Goal: Task Accomplishment & Management: Manage account settings

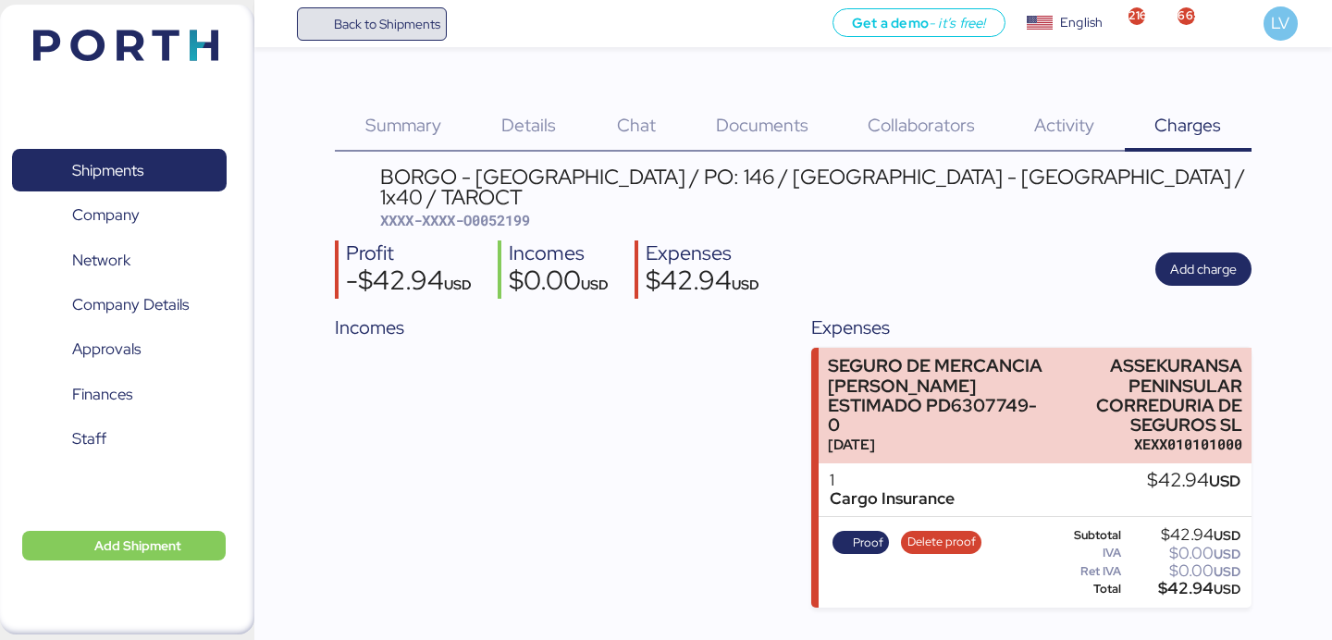
click at [408, 27] on span "Back to Shipments" at bounding box center [387, 24] width 106 height 22
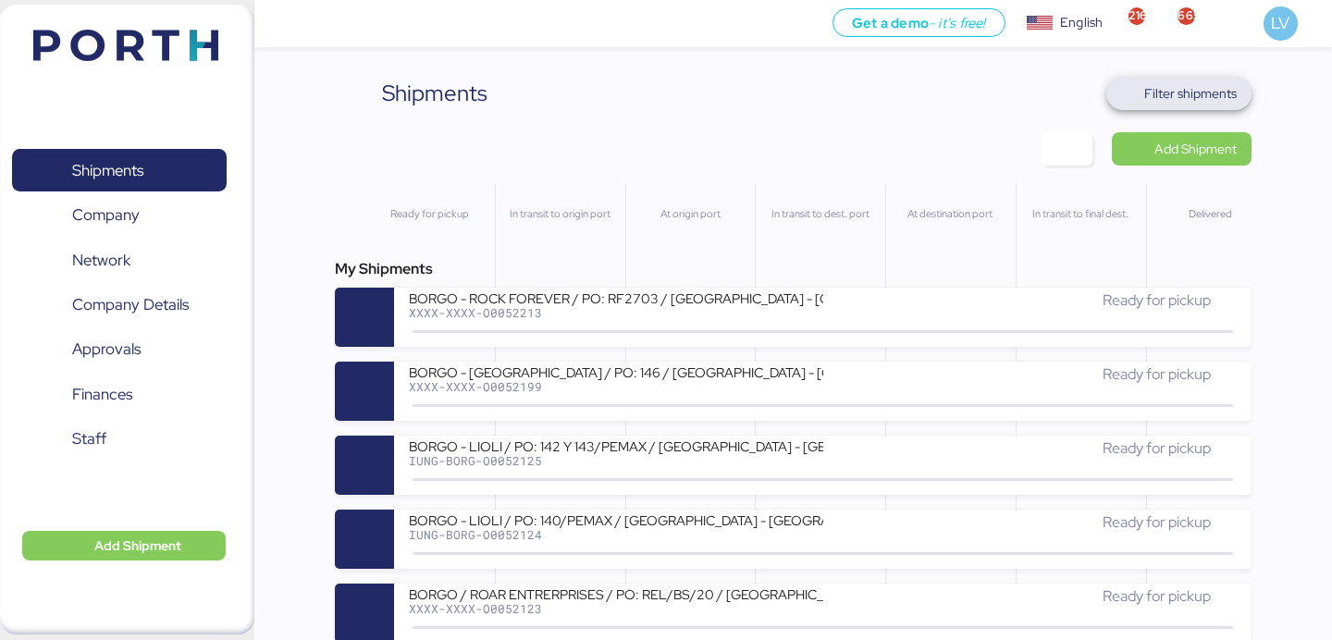
click at [1186, 109] on span "Filter shipments" at bounding box center [1178, 93] width 145 height 33
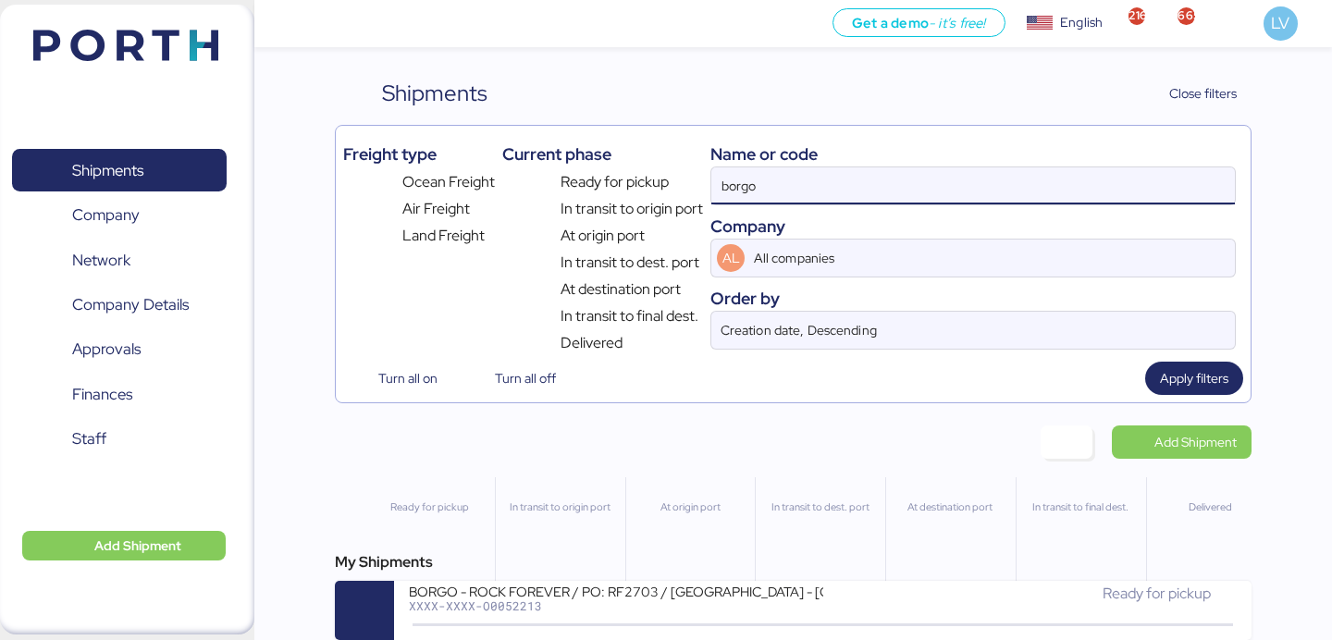
click at [1054, 187] on input "borgo" at bounding box center [973, 185] width 524 height 37
paste input "O0052071"
click at [1054, 187] on input "borgo O0052071" at bounding box center [973, 185] width 524 height 37
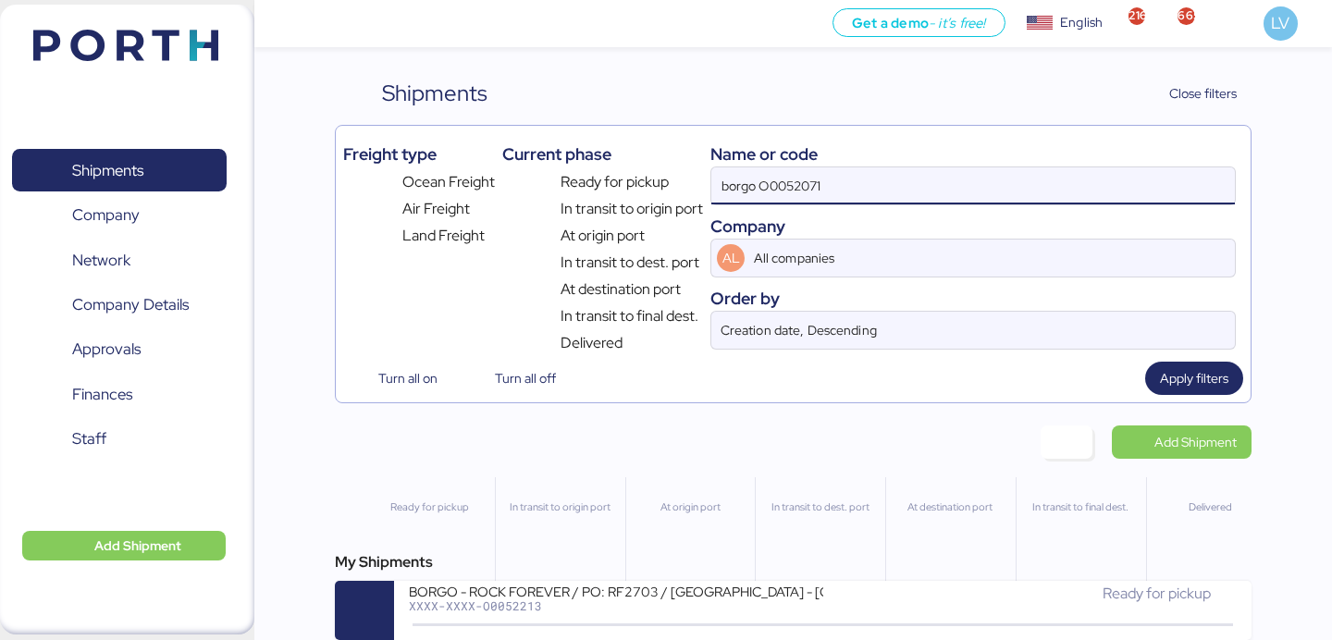
paste input
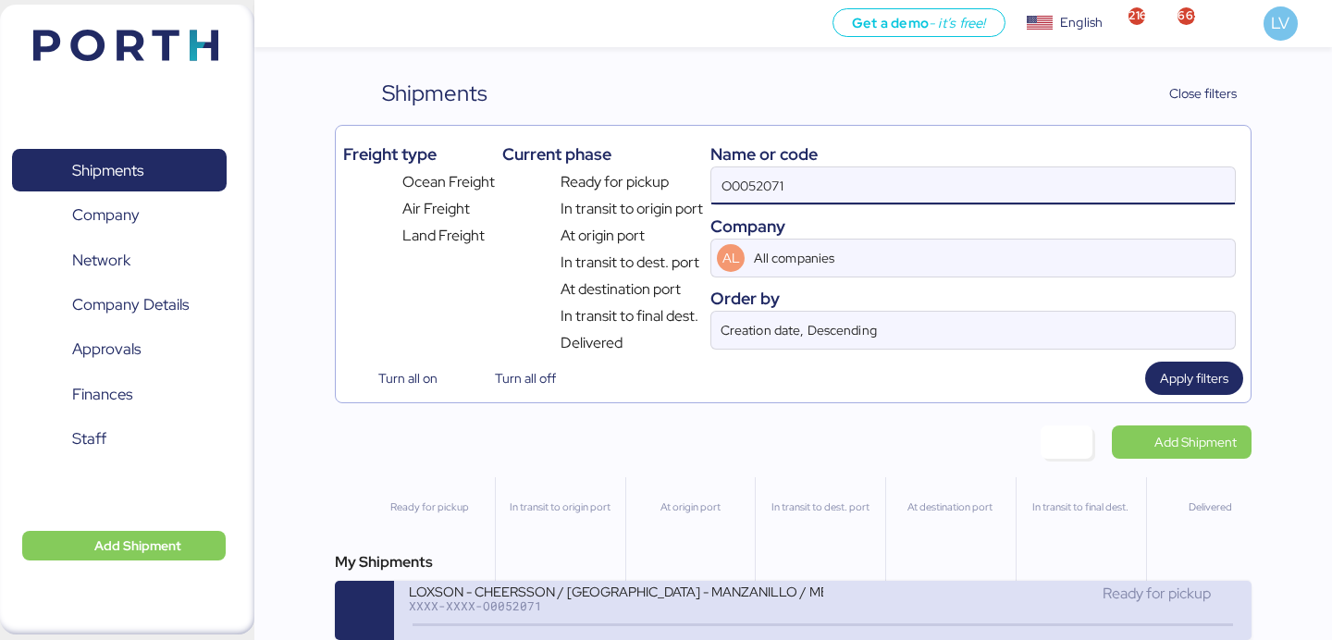
type input "O0052071"
click at [559, 631] on icon at bounding box center [552, 625] width 89 height 20
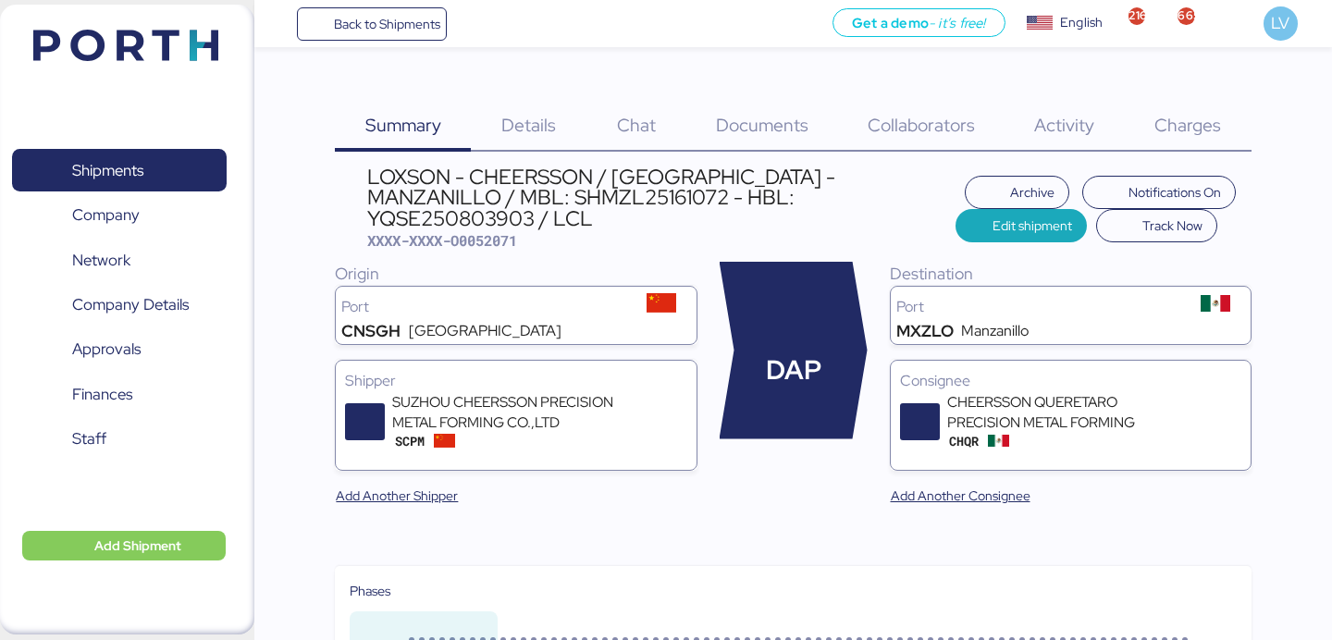
click at [1186, 115] on span "Charges" at bounding box center [1187, 125] width 67 height 24
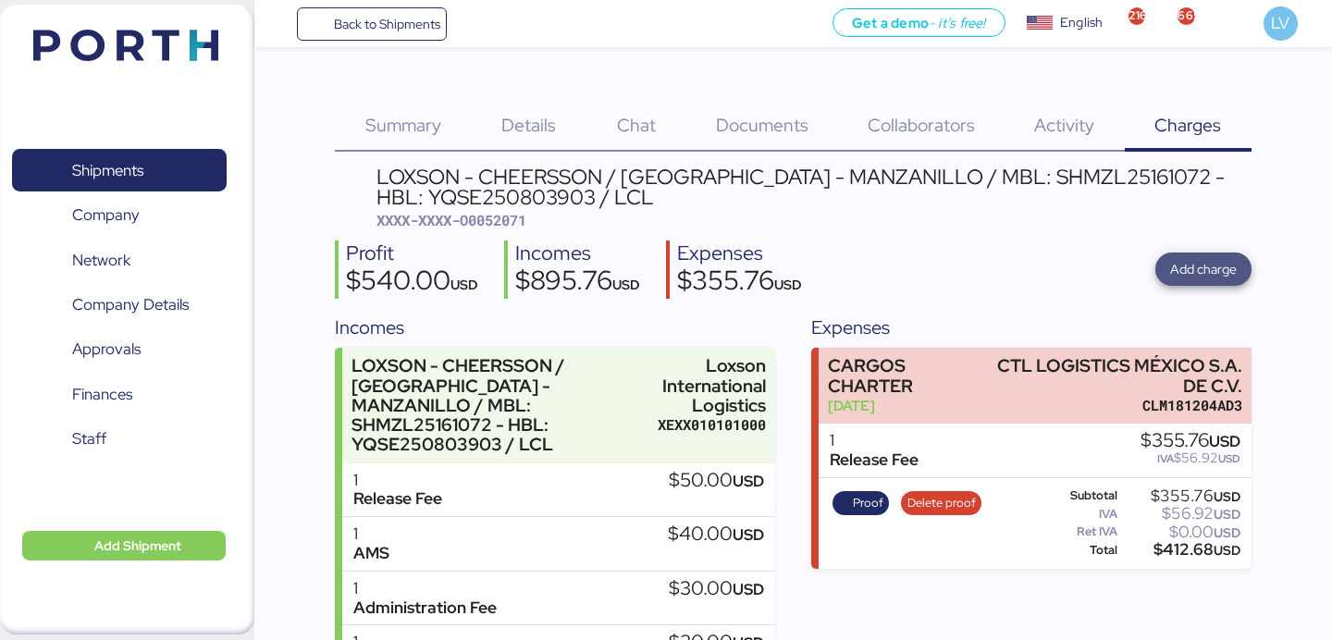
click at [1210, 265] on span "Add charge" at bounding box center [1203, 269] width 67 height 22
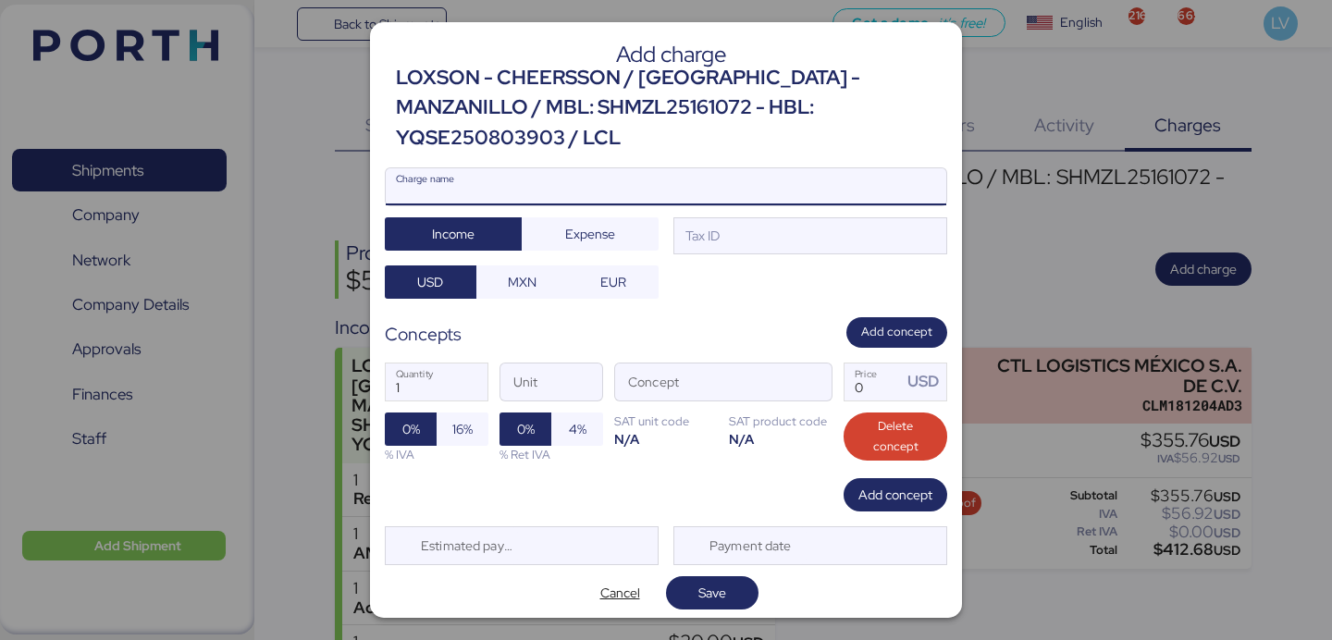
click at [507, 175] on input "Charge name" at bounding box center [666, 186] width 561 height 37
type input "f"
type input "t"
type input "TERRESTRE"
click at [577, 235] on div "TERRESTRE Charge name Income Expense Tax ID USD MXN EUR" at bounding box center [666, 232] width 562 height 131
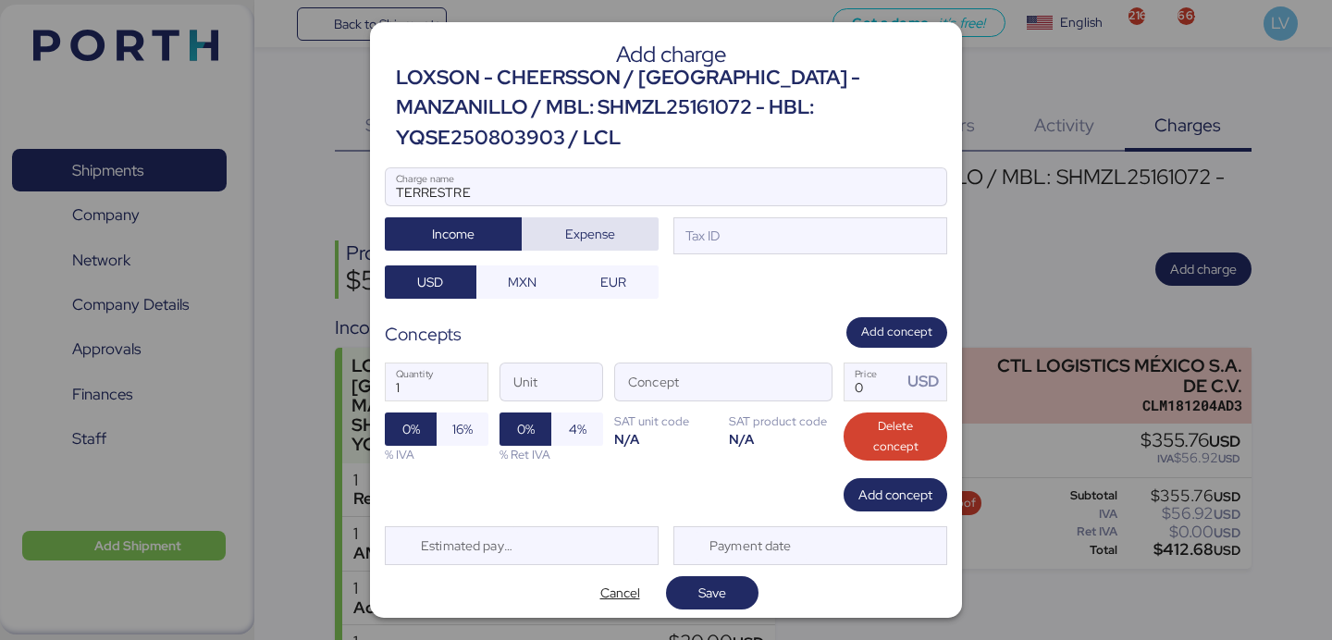
click at [594, 226] on span "Expense" at bounding box center [590, 234] width 50 height 22
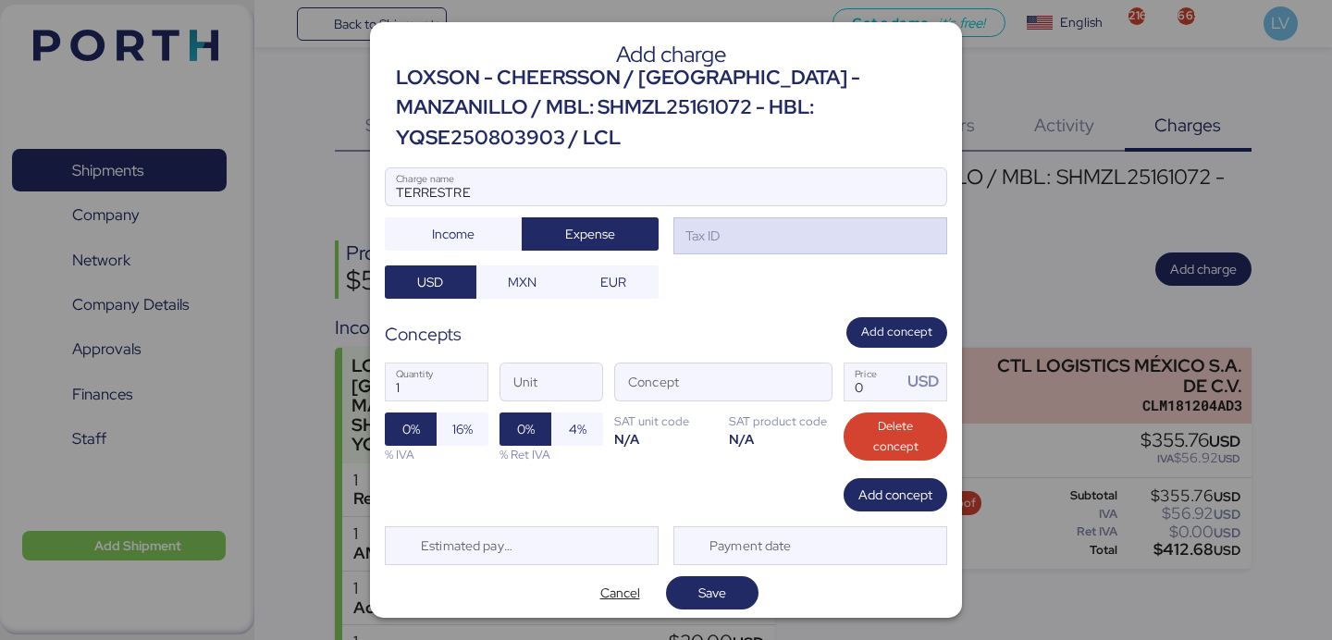
click at [776, 234] on div "Tax ID" at bounding box center [810, 235] width 274 height 37
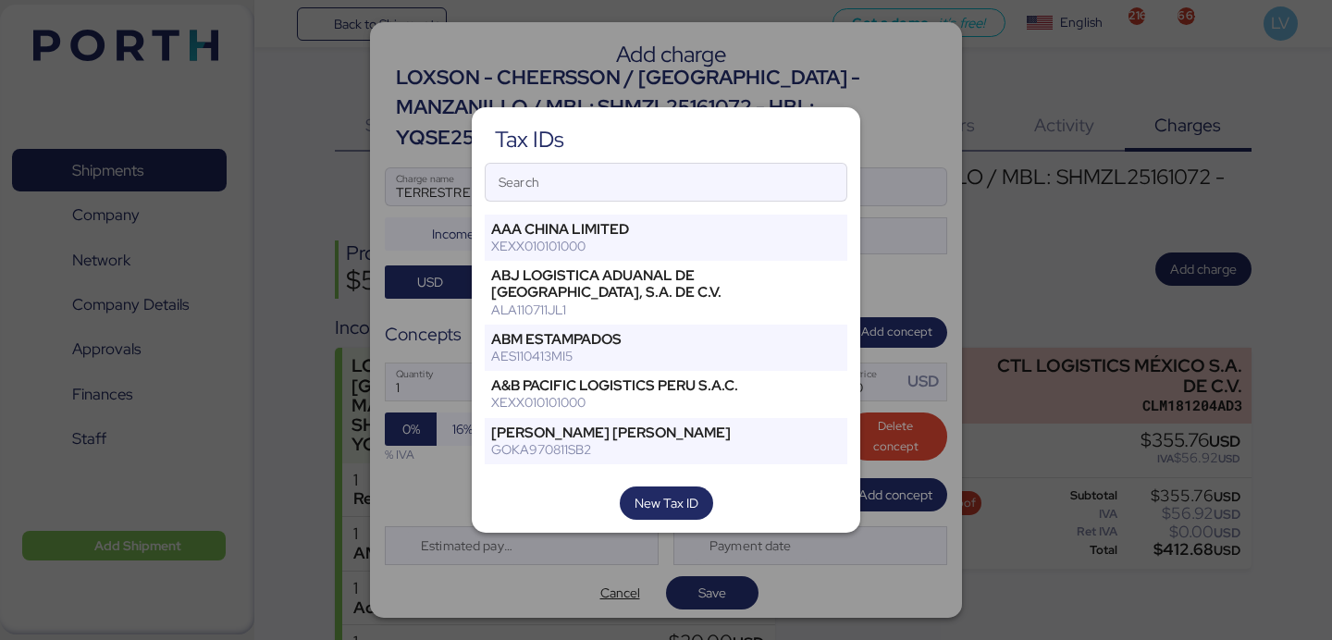
click at [782, 159] on div "Tax IDs Search AAA CHINA LIMITED XEXX010101000 ABJ LOGISTICA ADUANAL DE [GEOGRA…" at bounding box center [666, 319] width 388 height 425
click at [773, 176] on input "Search" at bounding box center [666, 182] width 361 height 37
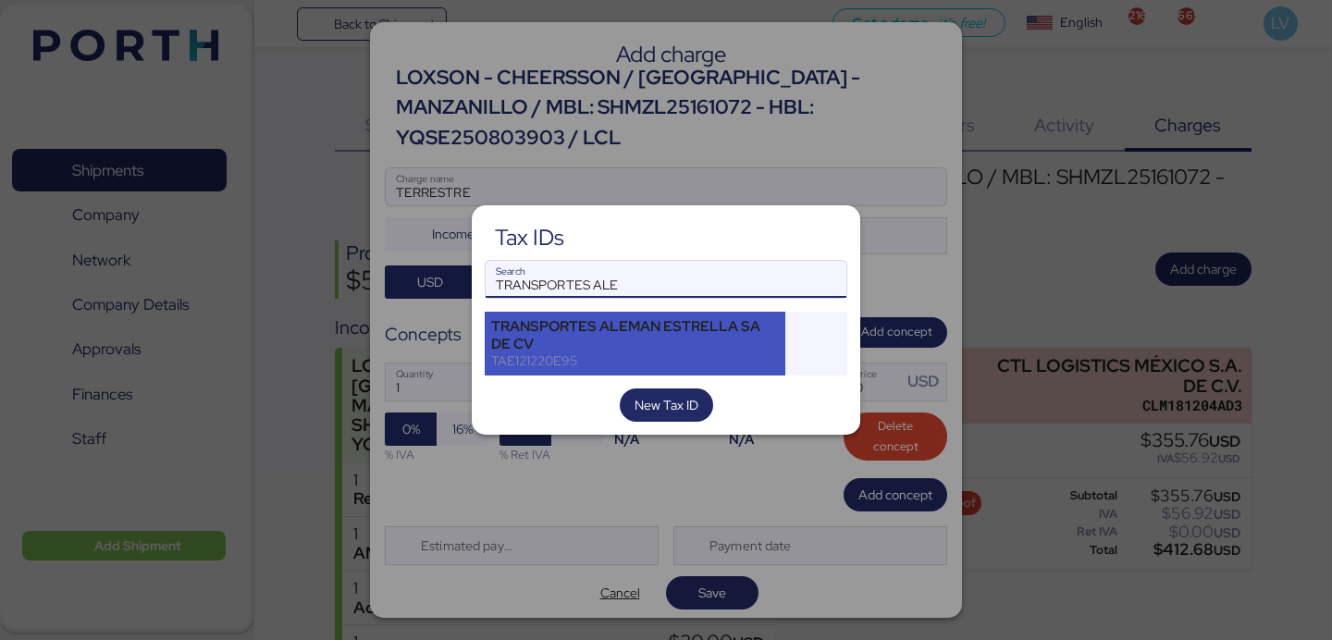
type input "TRANSPORTES ALE"
click at [602, 349] on div "TRANSPORTES ALEMAN ESTRELLA SA DE CV" at bounding box center [635, 334] width 288 height 33
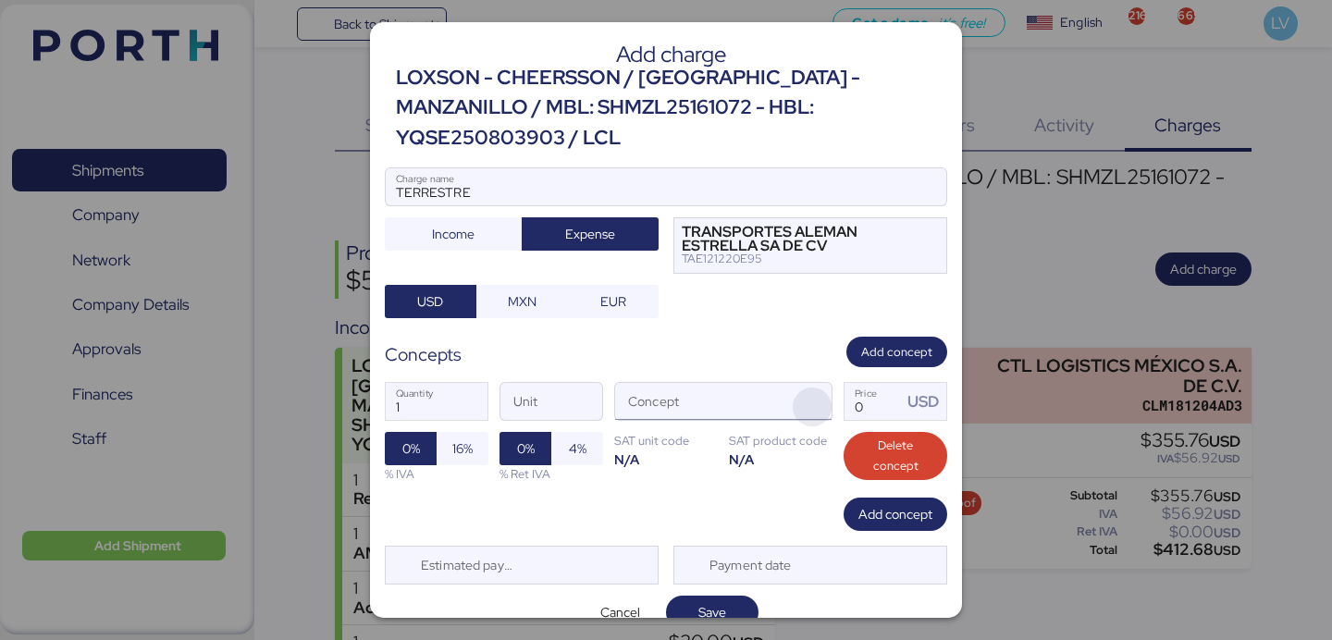
click at [816, 388] on span "button" at bounding box center [812, 407] width 39 height 39
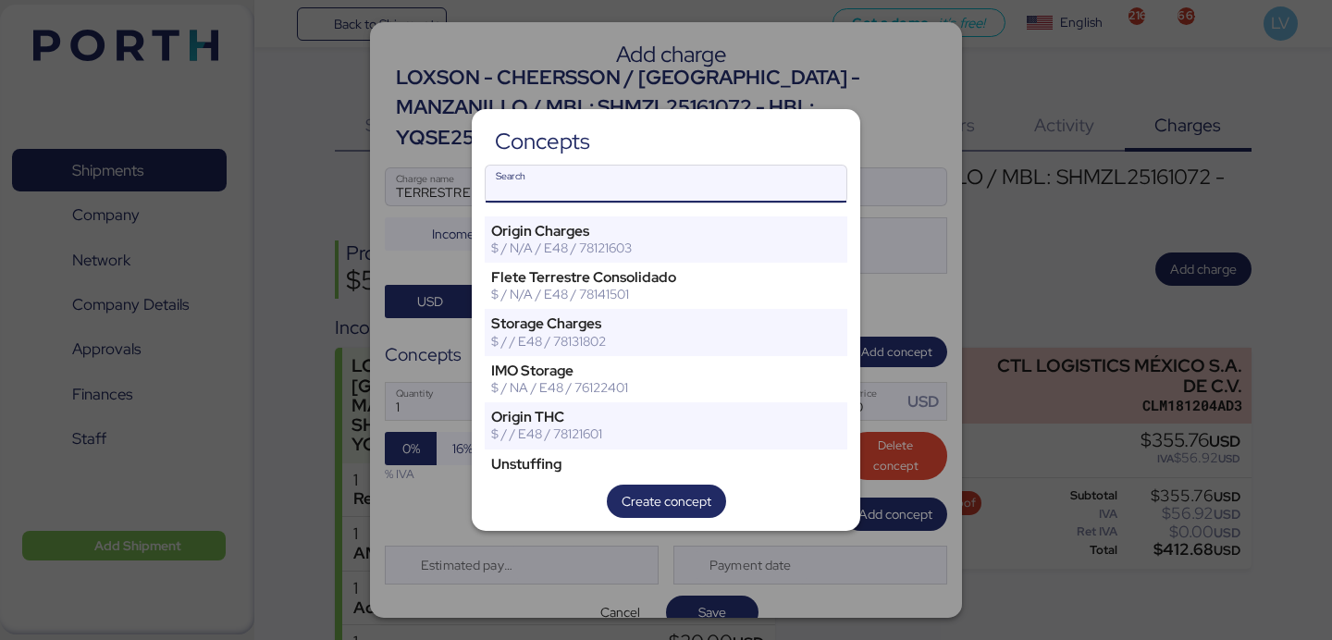
click at [792, 175] on input "Search" at bounding box center [666, 184] width 361 height 37
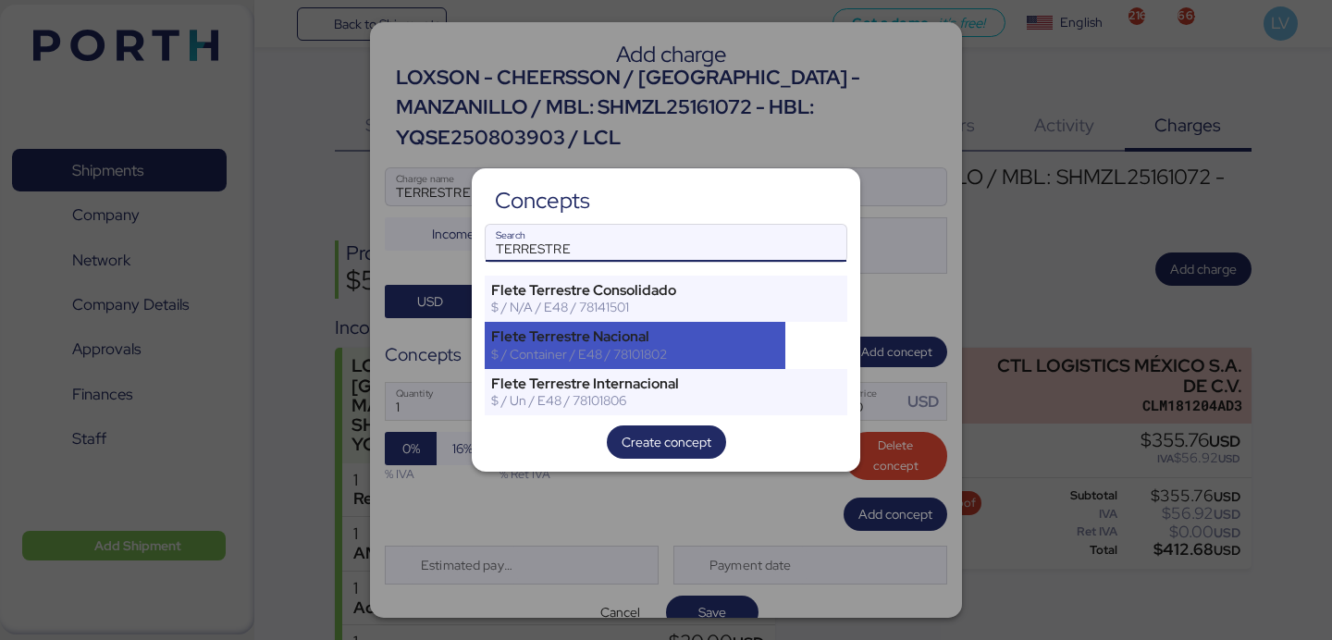
type input "TERRESTRE"
click at [674, 344] on div "Flete Terrestre Nacional" at bounding box center [635, 336] width 288 height 17
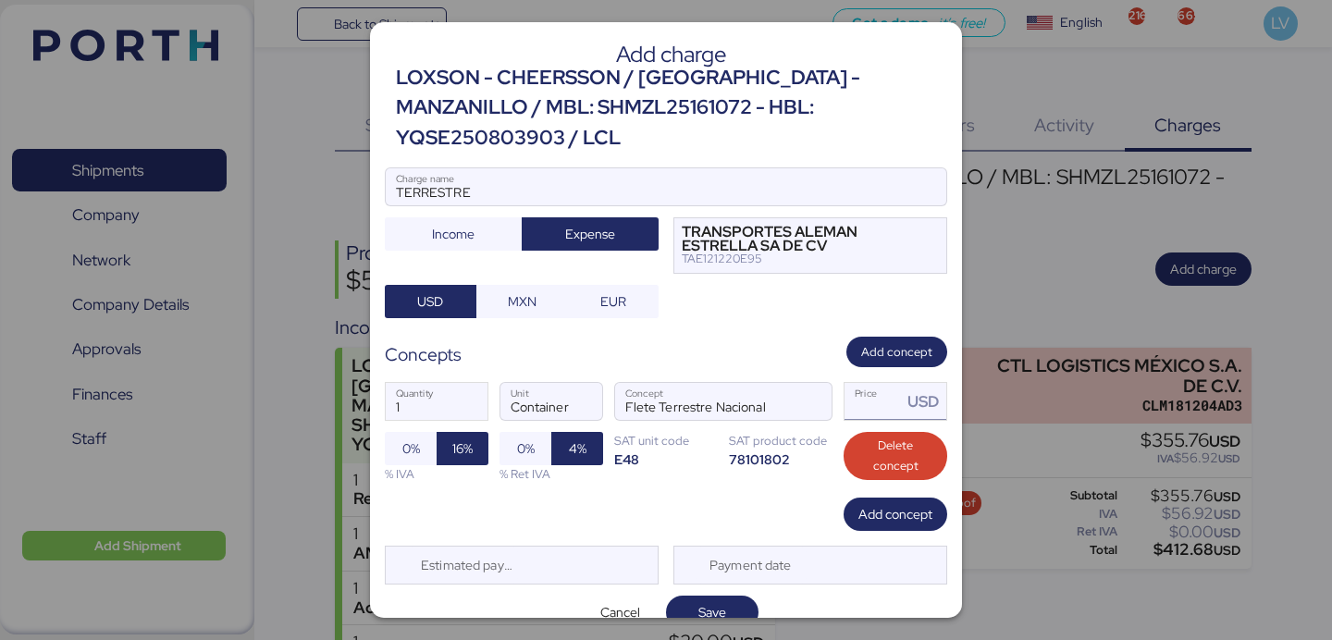
click at [884, 383] on input "Price USD" at bounding box center [873, 401] width 57 height 37
paste input "4627.50"
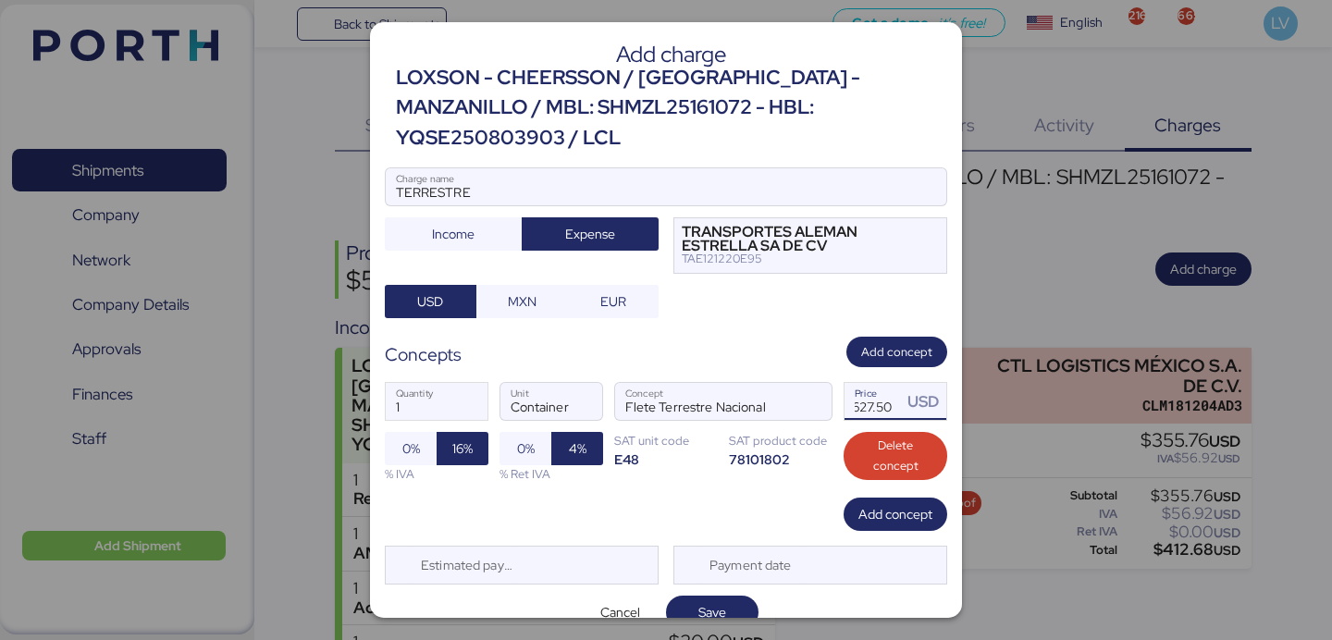
type input "4627.5"
click at [545, 254] on div "TERRESTRE Charge name Income Expense TRANSPORTES [PERSON_NAME] SA DE CV TAE1212…" at bounding box center [666, 242] width 562 height 151
click at [540, 289] on span "MXN" at bounding box center [522, 302] width 62 height 26
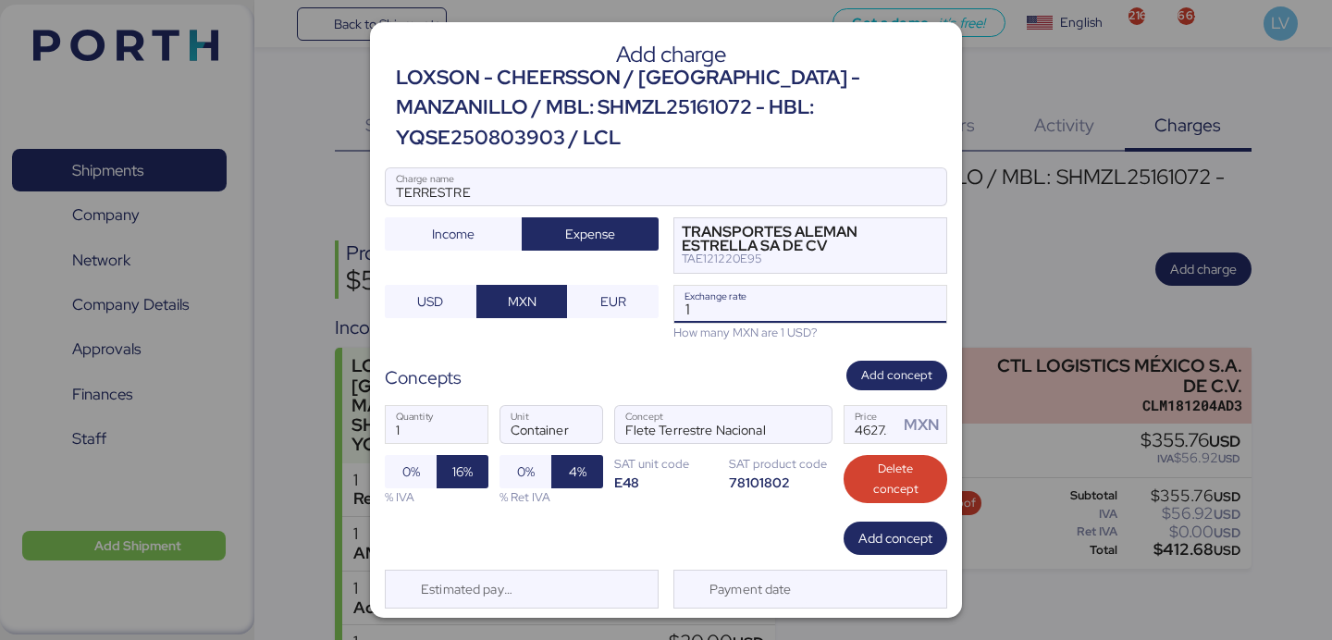
click at [798, 286] on input "1" at bounding box center [810, 304] width 272 height 37
paste input "18.3945"
type input "18.3945"
click at [757, 361] on div "Concepts Add concept" at bounding box center [666, 376] width 562 height 31
click at [726, 623] on span "Save" at bounding box center [712, 636] width 63 height 26
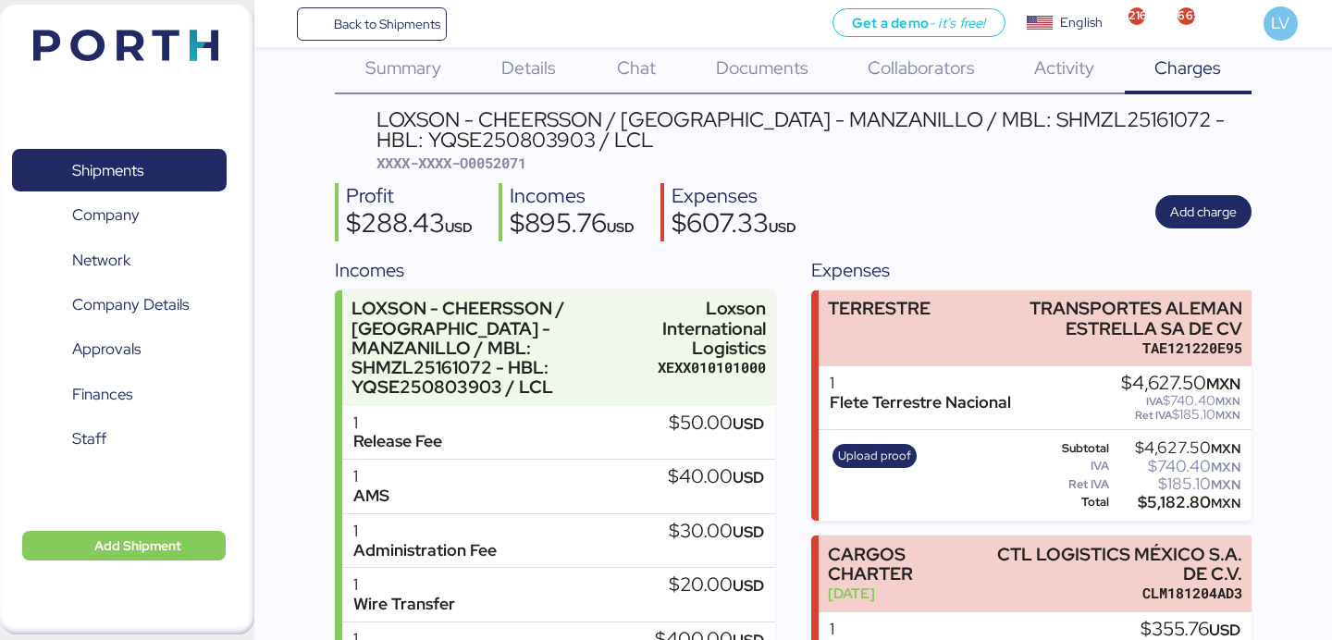
scroll to position [234, 0]
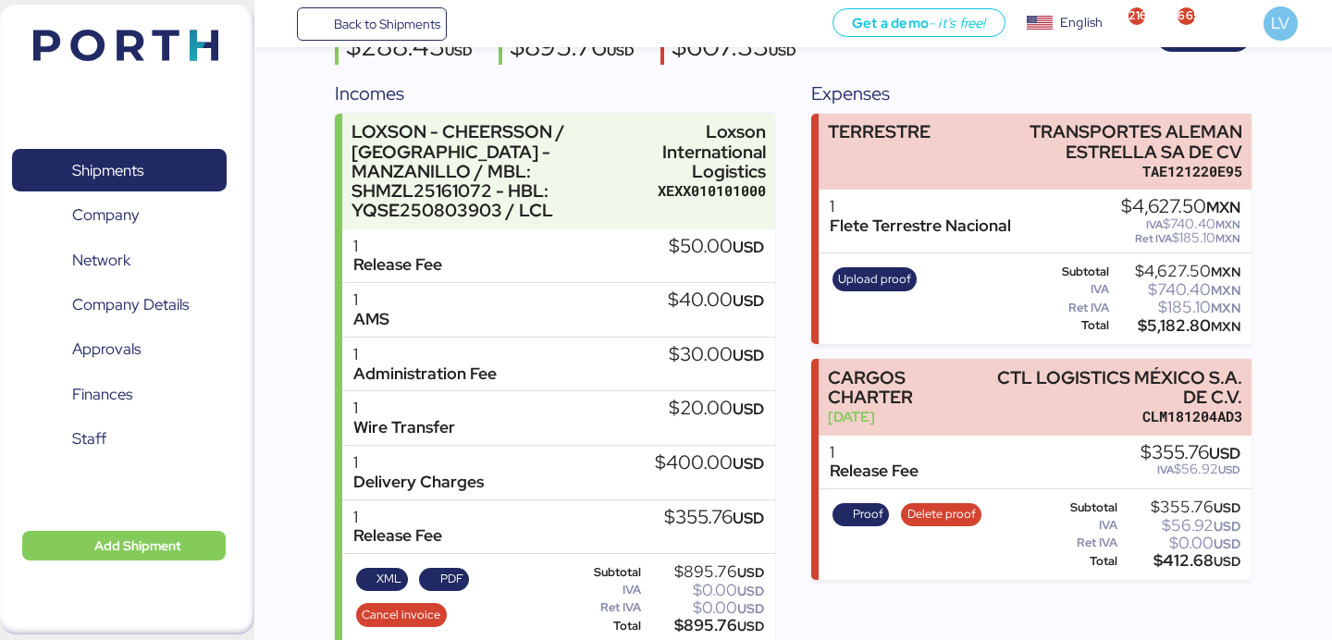
click at [879, 293] on div "Upload proof" at bounding box center [874, 299] width 97 height 76
click at [877, 289] on span "Upload proof" at bounding box center [874, 279] width 85 height 24
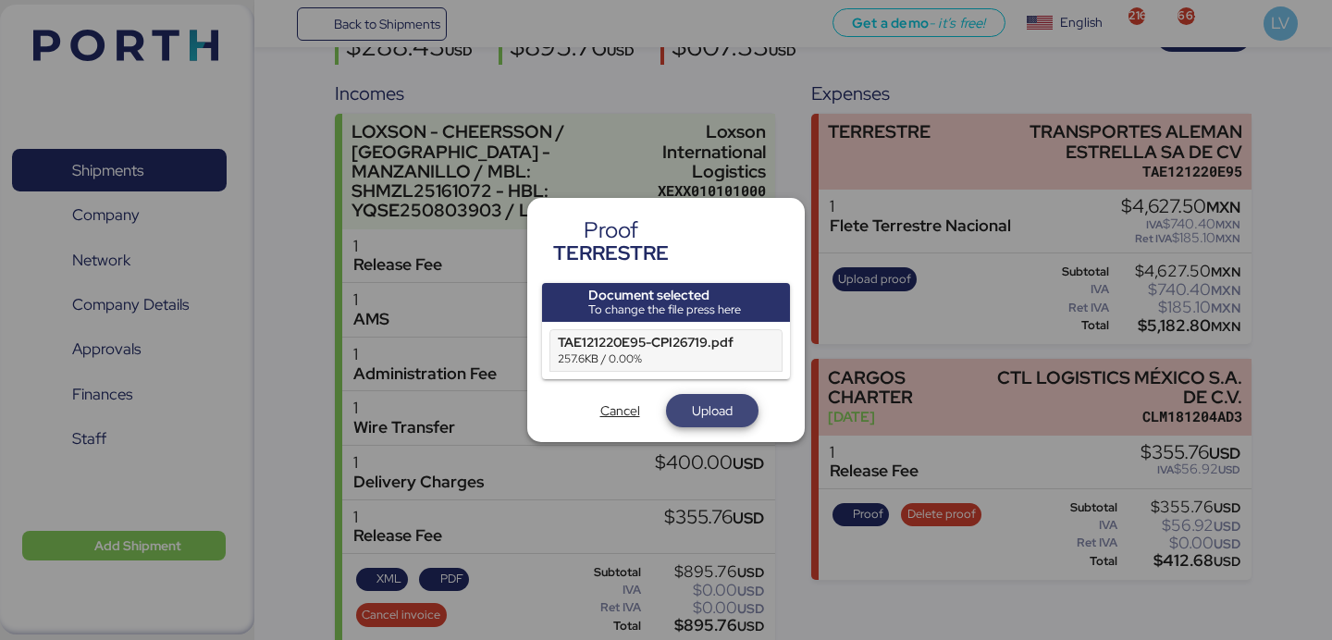
click at [699, 401] on span "Upload" at bounding box center [712, 411] width 41 height 22
